Goal: Information Seeking & Learning: Learn about a topic

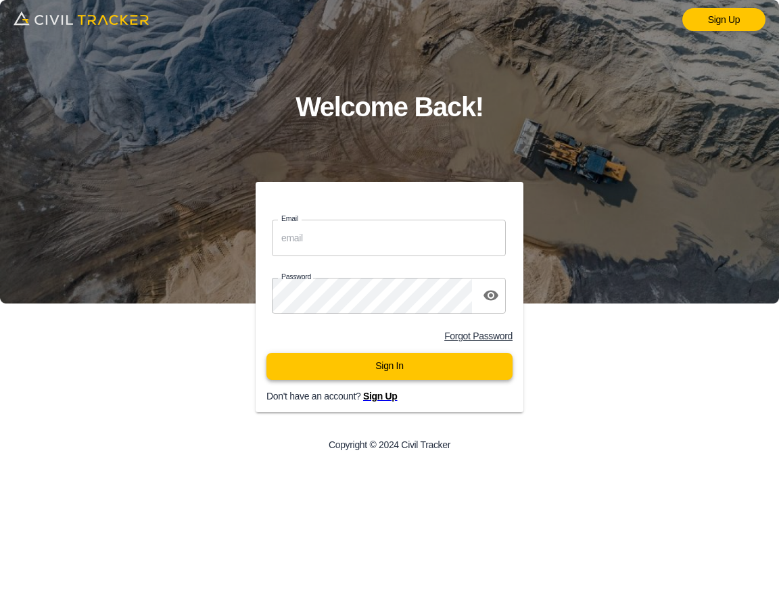
type input "[EMAIL_ADDRESS][DOMAIN_NAME]"
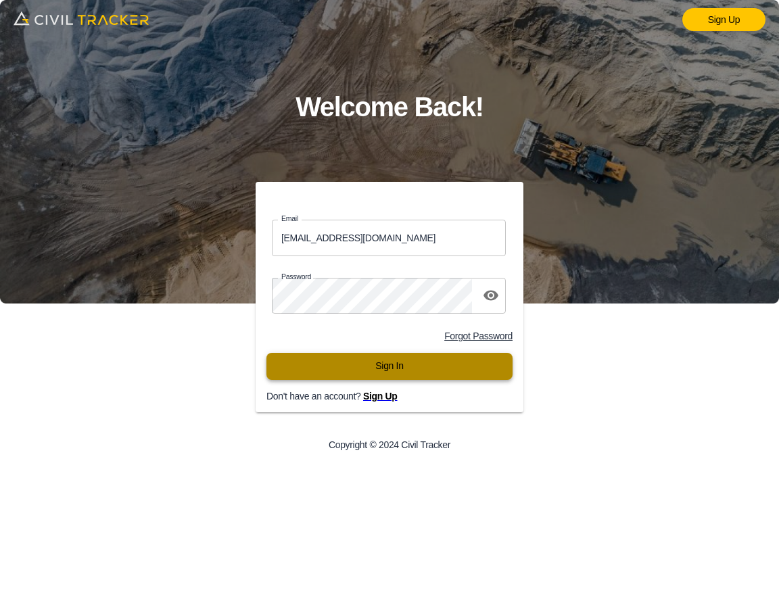
click at [468, 367] on button "Sign In" at bounding box center [389, 366] width 246 height 27
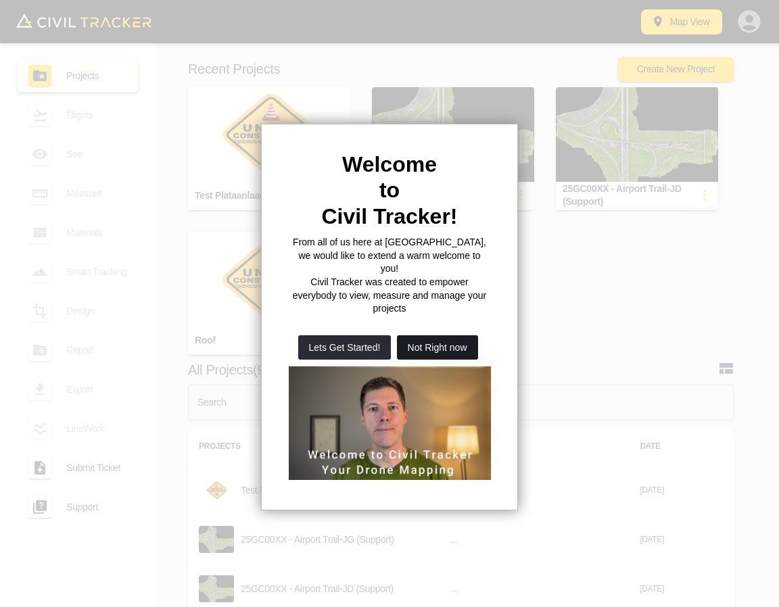
click at [454, 335] on button "Not Right now" at bounding box center [437, 347] width 81 height 24
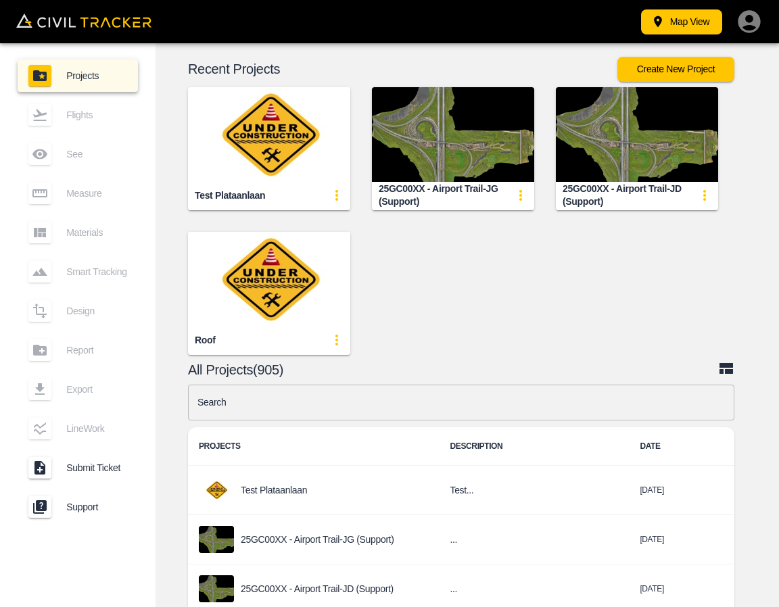
click at [450, 407] on input "text" at bounding box center [461, 403] width 546 height 36
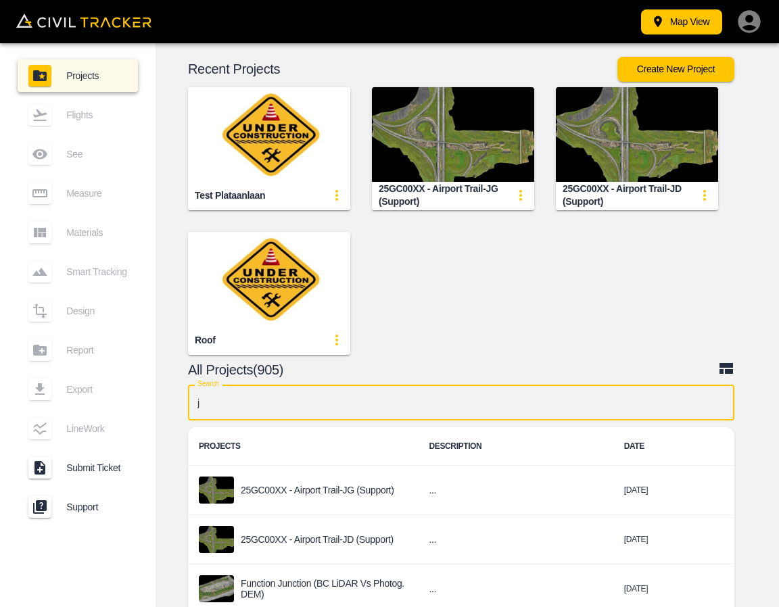
type input "jg"
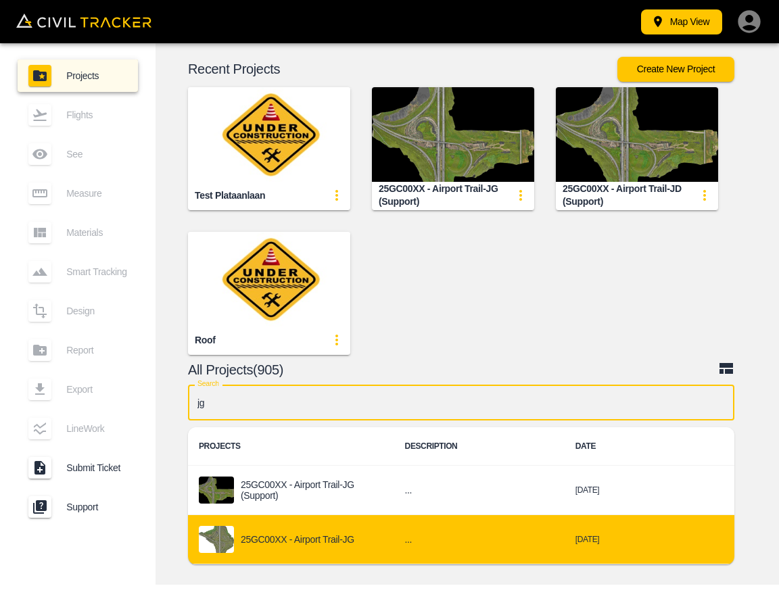
click at [383, 530] on div "25GC00XX - Airport Trail-JG" at bounding box center [291, 539] width 185 height 27
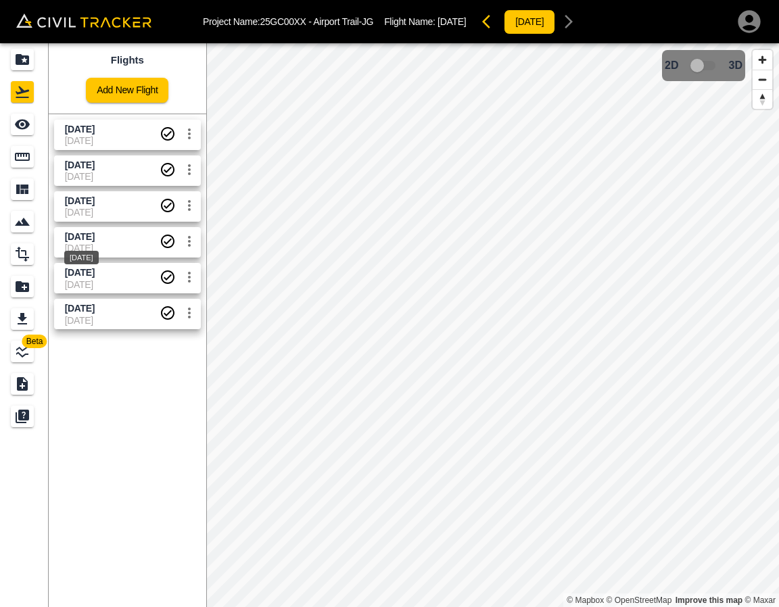
click at [85, 239] on span "[DATE]" at bounding box center [80, 236] width 30 height 11
click at [26, 135] on link at bounding box center [24, 124] width 49 height 32
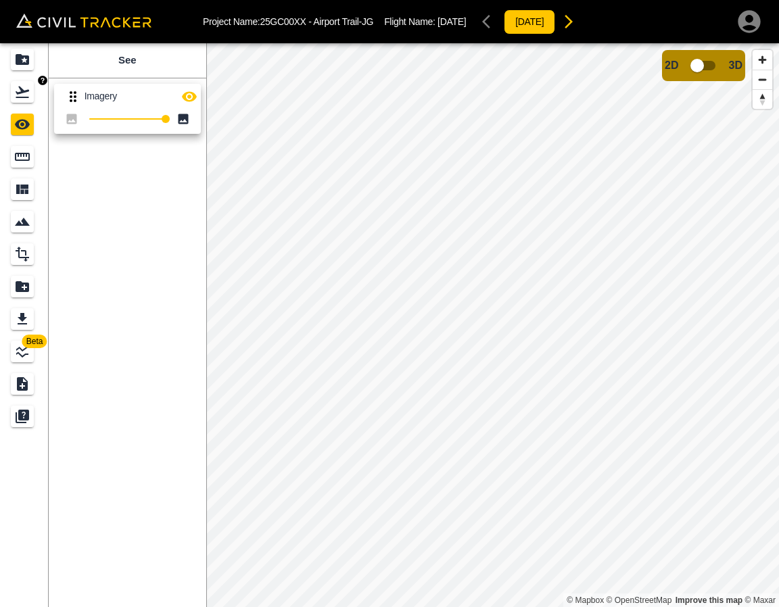
click at [30, 95] on icon "Flights" at bounding box center [22, 92] width 16 height 16
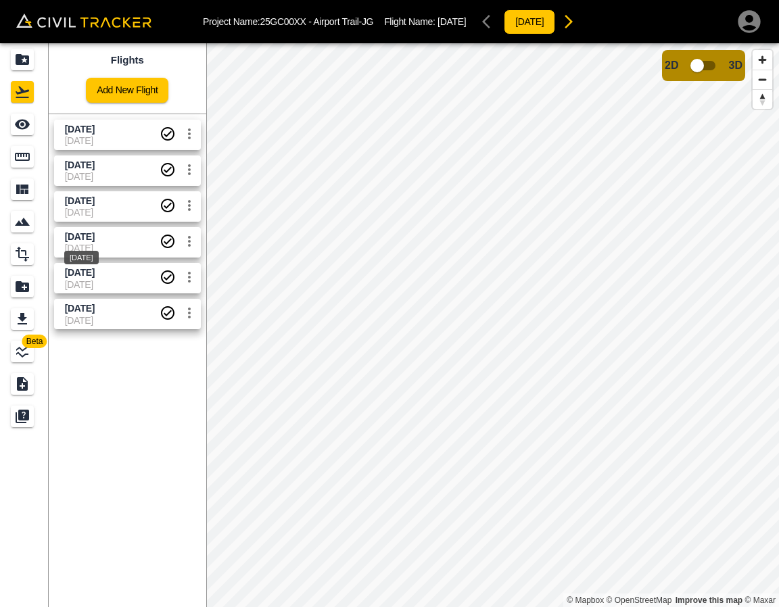
click at [95, 242] on div "[DATE]" at bounding box center [81, 253] width 37 height 24
drag, startPoint x: 84, startPoint y: 271, endPoint x: 78, endPoint y: 258, distance: 14.8
click at [84, 272] on span "[DATE]" at bounding box center [80, 272] width 30 height 11
click at [21, 128] on icon "See" at bounding box center [22, 125] width 15 height 10
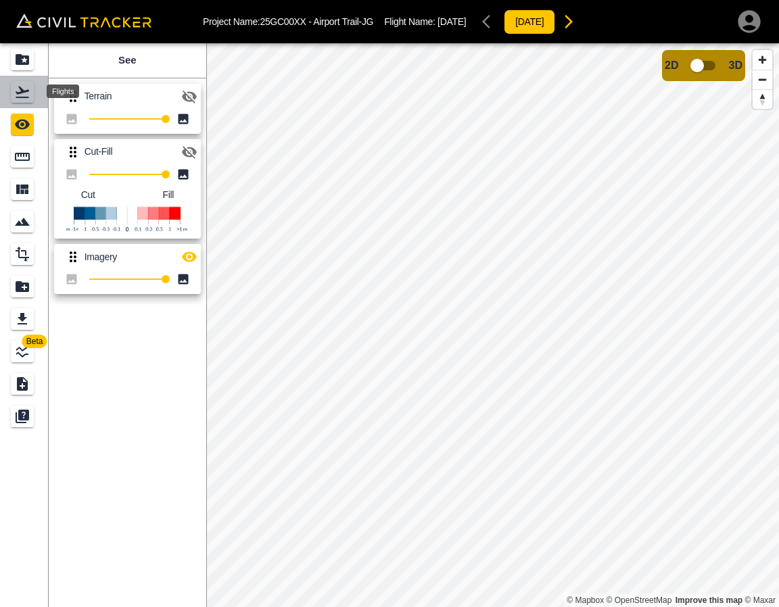
click at [32, 95] on div "Flights" at bounding box center [22, 92] width 23 height 22
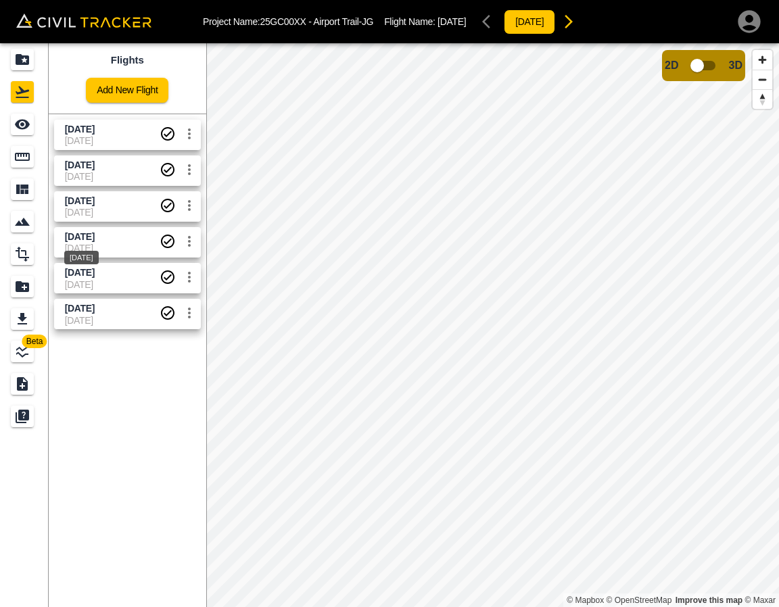
drag, startPoint x: 99, startPoint y: 239, endPoint x: 82, endPoint y: 218, distance: 26.9
click at [95, 239] on span "[DATE]" at bounding box center [80, 236] width 30 height 11
click at [21, 125] on icon "See" at bounding box center [22, 125] width 15 height 10
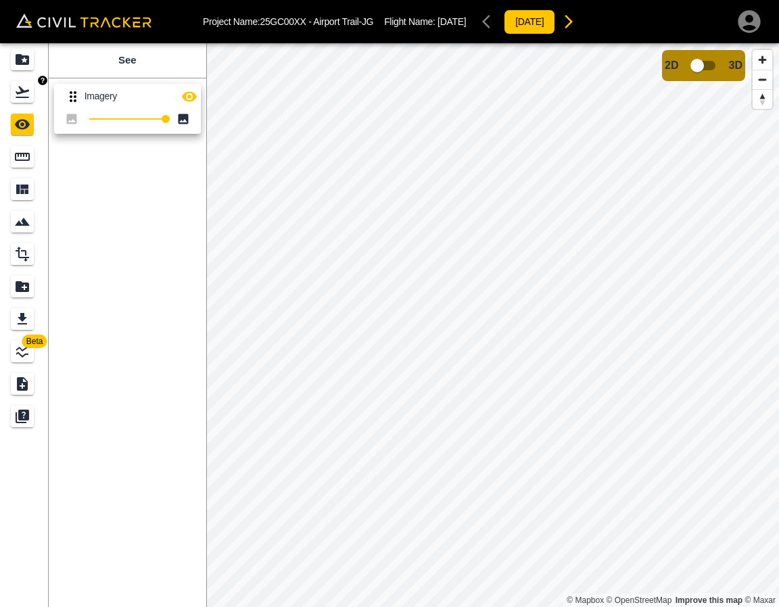
click at [28, 102] on div "Flights" at bounding box center [22, 92] width 23 height 22
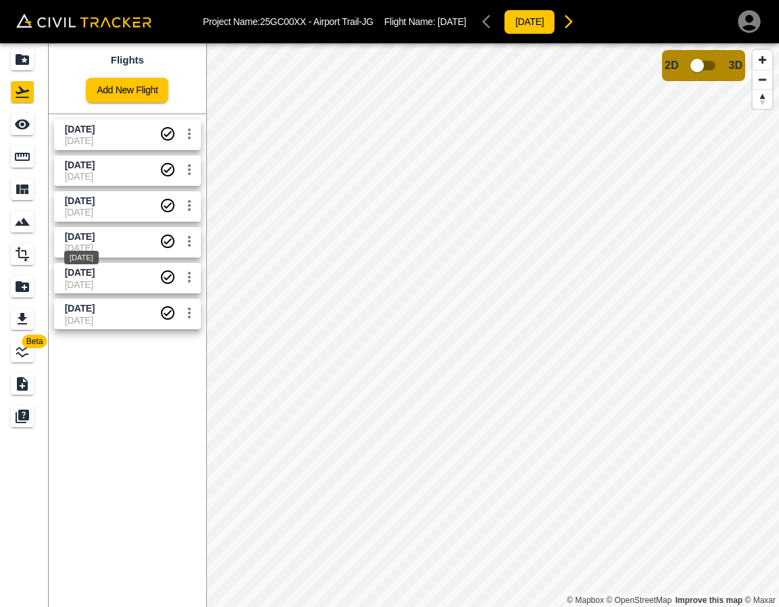
click at [92, 233] on span "[DATE]" at bounding box center [80, 236] width 30 height 11
click at [35, 129] on div "See" at bounding box center [24, 125] width 27 height 22
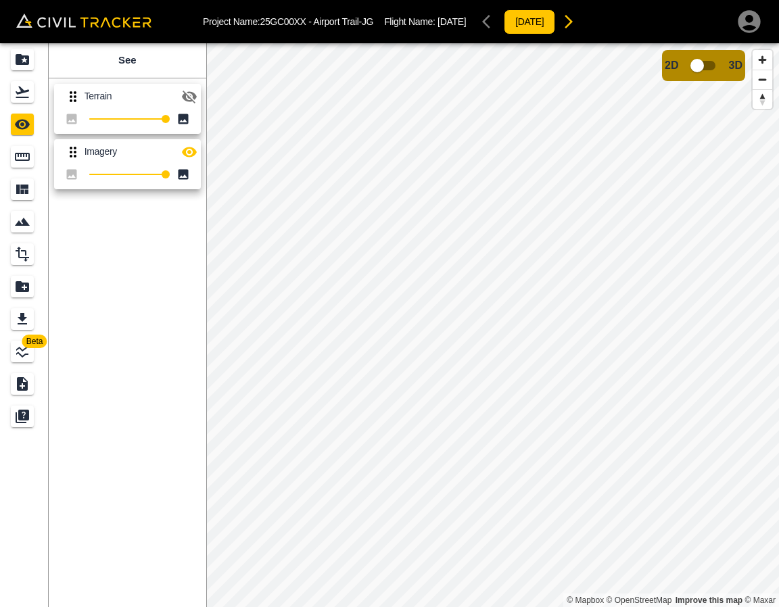
click at [193, 102] on icon "button" at bounding box center [189, 97] width 16 height 16
click at [194, 146] on icon "button" at bounding box center [189, 152] width 16 height 16
click at [26, 90] on icon "Flights" at bounding box center [22, 92] width 16 height 16
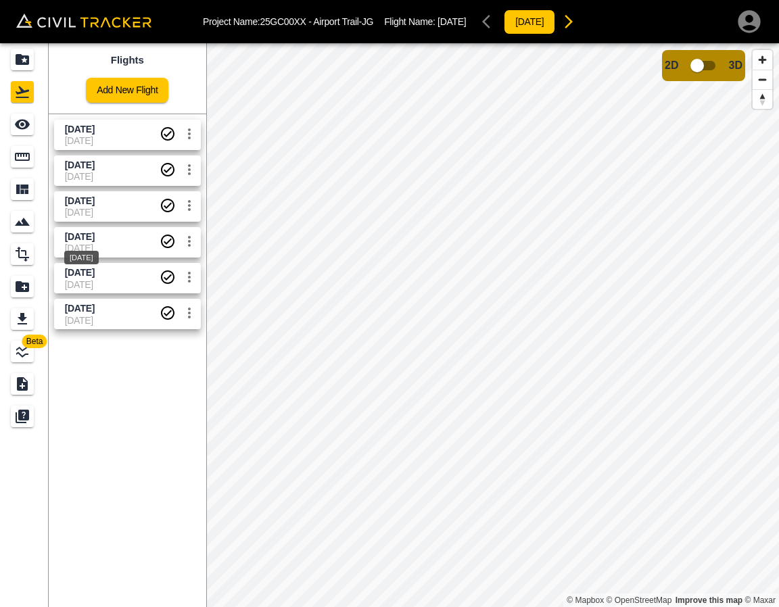
click at [89, 243] on div "[DATE]" at bounding box center [81, 253] width 37 height 24
click at [22, 120] on icon "See" at bounding box center [22, 125] width 15 height 10
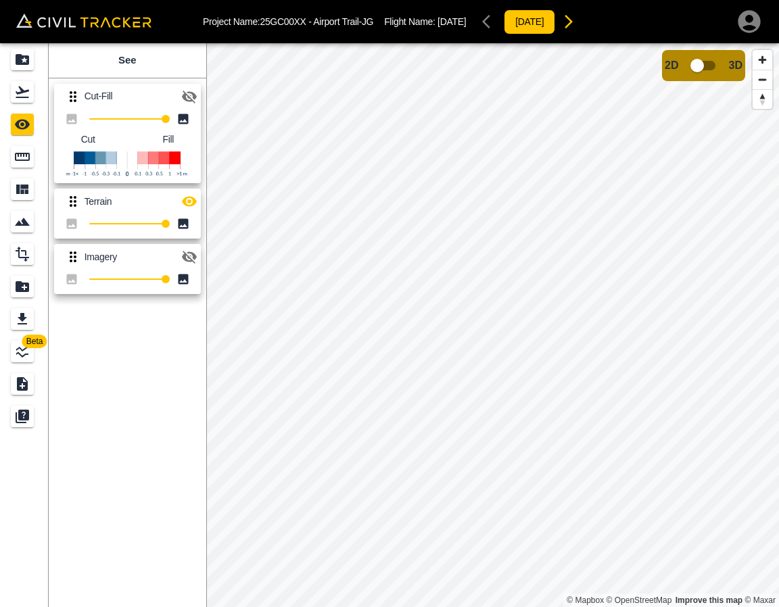
click at [185, 96] on icon "button" at bounding box center [189, 97] width 15 height 13
click at [189, 205] on icon "button" at bounding box center [189, 202] width 15 height 10
click at [30, 85] on div "Flights" at bounding box center [22, 92] width 23 height 22
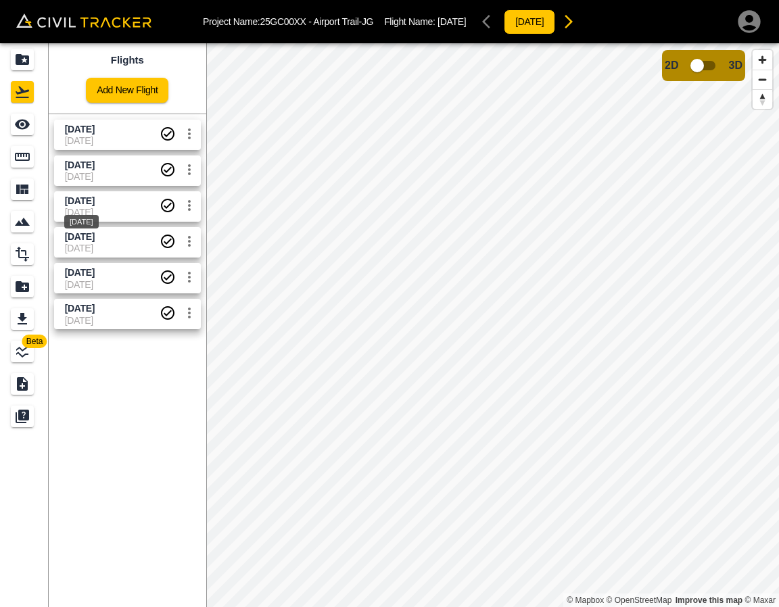
click at [95, 200] on span "[DATE]" at bounding box center [80, 200] width 30 height 11
click at [31, 126] on div "See" at bounding box center [22, 125] width 23 height 22
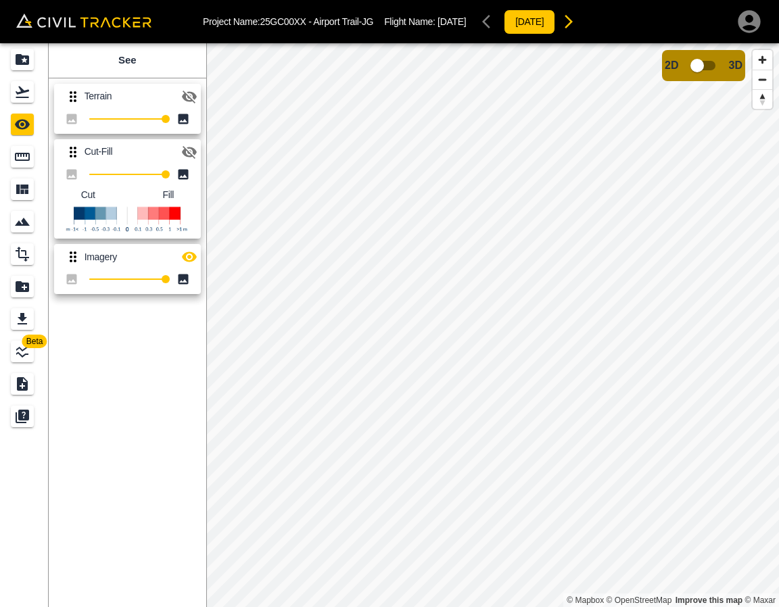
drag, startPoint x: 189, startPoint y: 151, endPoint x: 206, endPoint y: 205, distance: 56.7
click at [189, 151] on icon "button" at bounding box center [189, 152] width 16 height 16
click at [192, 261] on icon "button" at bounding box center [189, 257] width 15 height 10
click at [32, 103] on link at bounding box center [24, 92] width 49 height 32
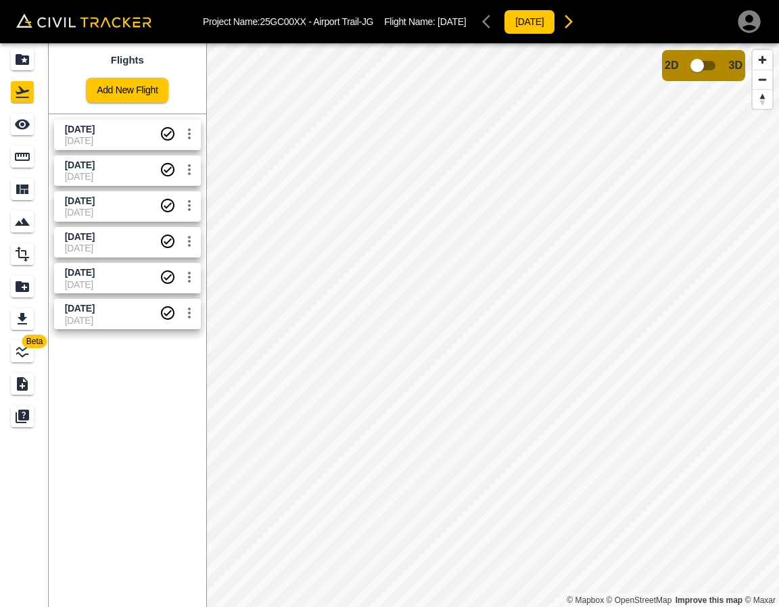
click at [79, 203] on span "[DATE]" at bounding box center [80, 200] width 30 height 11
click at [26, 133] on div "See" at bounding box center [22, 125] width 23 height 22
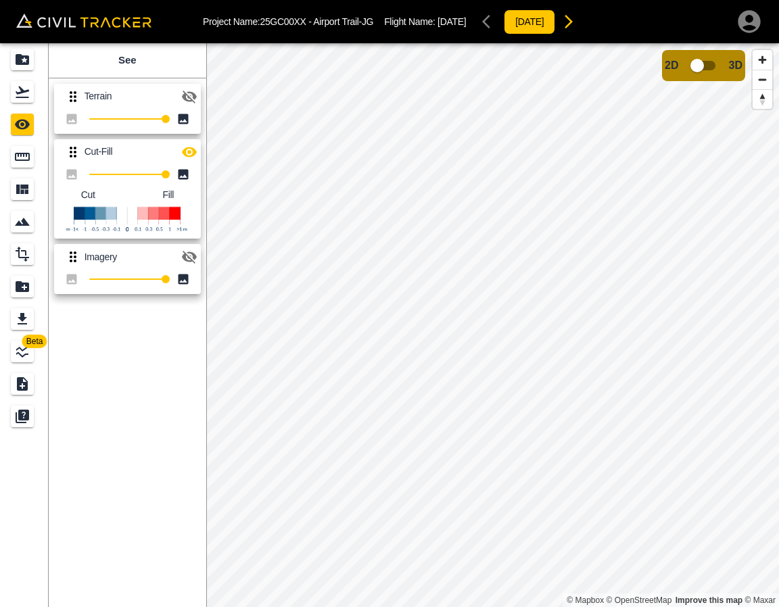
click at [180, 93] on button "button" at bounding box center [189, 96] width 27 height 27
click at [192, 158] on icon "button" at bounding box center [189, 152] width 16 height 16
click at [24, 59] on icon "Projects" at bounding box center [22, 59] width 16 height 16
